Goal: Transaction & Acquisition: Purchase product/service

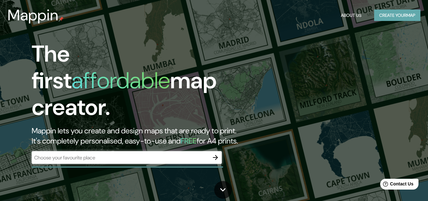
click at [395, 13] on button "Create your map" at bounding box center [397, 16] width 46 height 12
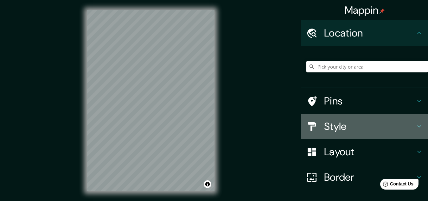
click at [356, 124] on h4 "Style" at bounding box center [369, 126] width 91 height 13
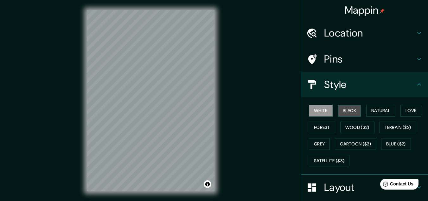
click at [344, 105] on button "Black" at bounding box center [350, 111] width 24 height 12
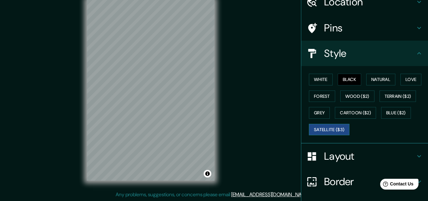
scroll to position [42, 0]
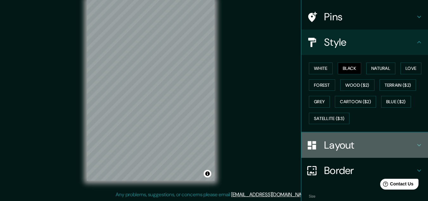
click at [345, 144] on h4 "Layout" at bounding box center [369, 145] width 91 height 13
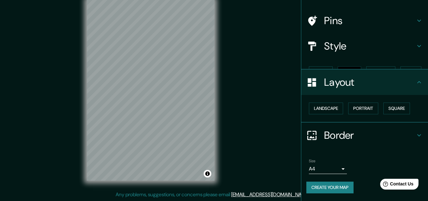
scroll to position [27, 0]
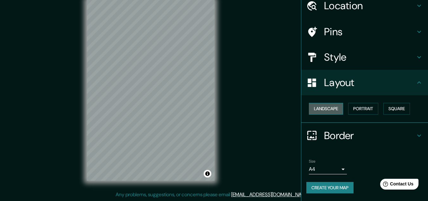
click at [328, 110] on button "Landscape" at bounding box center [326, 109] width 34 height 12
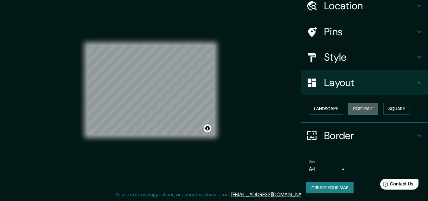
click at [365, 109] on button "Portrait" at bounding box center [363, 109] width 30 height 12
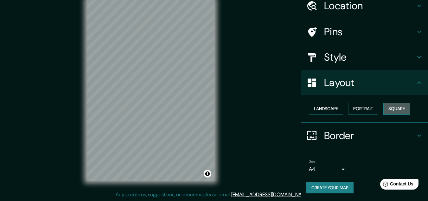
click at [387, 108] on button "Square" at bounding box center [397, 109] width 27 height 12
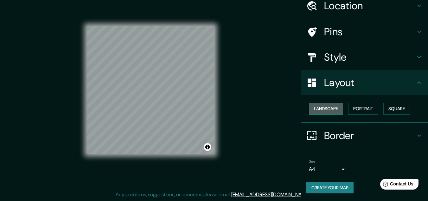
click at [325, 113] on button "Landscape" at bounding box center [326, 109] width 34 height 12
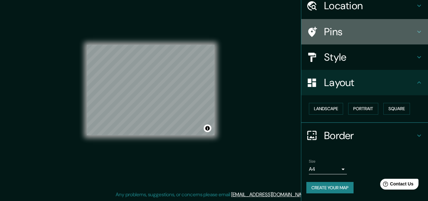
click at [336, 40] on div "Pins" at bounding box center [364, 31] width 127 height 25
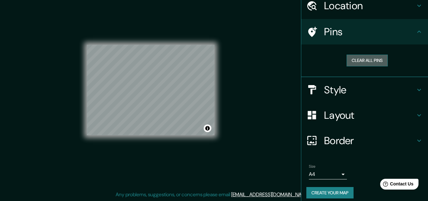
click at [352, 62] on button "Clear all pins" at bounding box center [367, 61] width 41 height 12
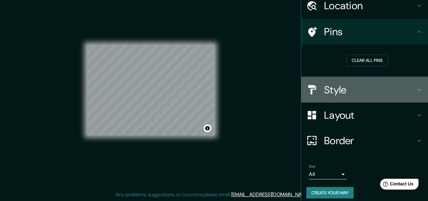
click at [342, 88] on h4 "Style" at bounding box center [369, 89] width 91 height 13
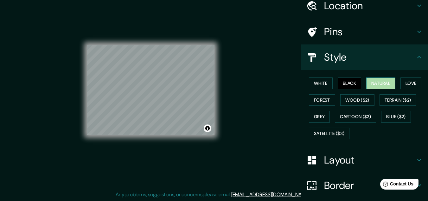
click at [367, 84] on button "Natural" at bounding box center [380, 83] width 29 height 12
click at [412, 88] on button "Love" at bounding box center [411, 83] width 21 height 12
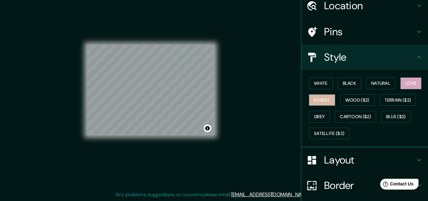
click at [316, 100] on button "Forest" at bounding box center [322, 100] width 26 height 12
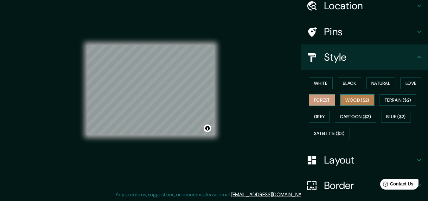
click at [344, 101] on button "Wood ($2)" at bounding box center [357, 100] width 34 height 12
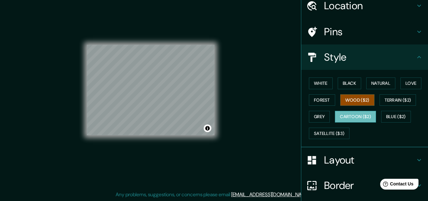
click at [341, 117] on button "Cartoon ($2)" at bounding box center [355, 117] width 41 height 12
click at [353, 85] on button "Black" at bounding box center [350, 83] width 24 height 12
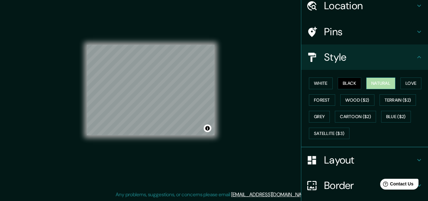
click at [379, 88] on button "Natural" at bounding box center [380, 83] width 29 height 12
click at [403, 83] on button "Love" at bounding box center [411, 83] width 21 height 12
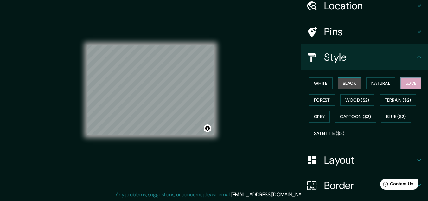
click at [353, 79] on button "Black" at bounding box center [350, 83] width 24 height 12
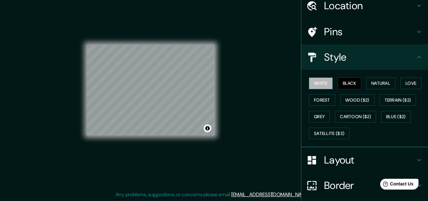
click at [318, 80] on button "White" at bounding box center [321, 83] width 24 height 12
click at [350, 84] on button "Black" at bounding box center [350, 83] width 24 height 12
click at [371, 85] on button "Natural" at bounding box center [380, 83] width 29 height 12
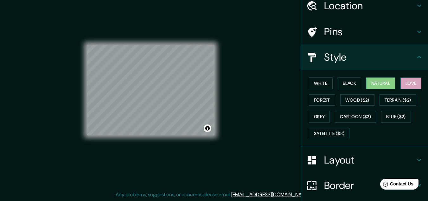
click at [408, 85] on button "Love" at bounding box center [411, 83] width 21 height 12
click at [384, 82] on button "Natural" at bounding box center [380, 83] width 29 height 12
click at [311, 85] on button "White" at bounding box center [321, 83] width 24 height 12
